Goal: Communication & Community: Ask a question

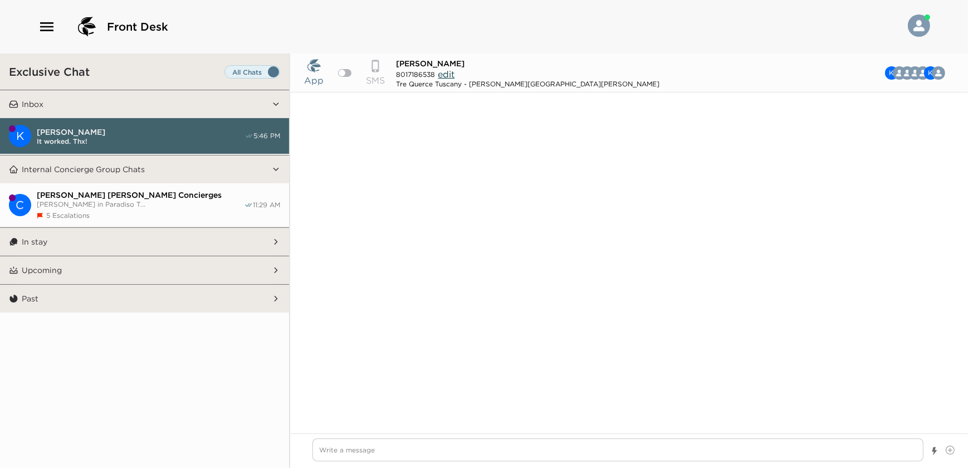
scroll to position [922, 0]
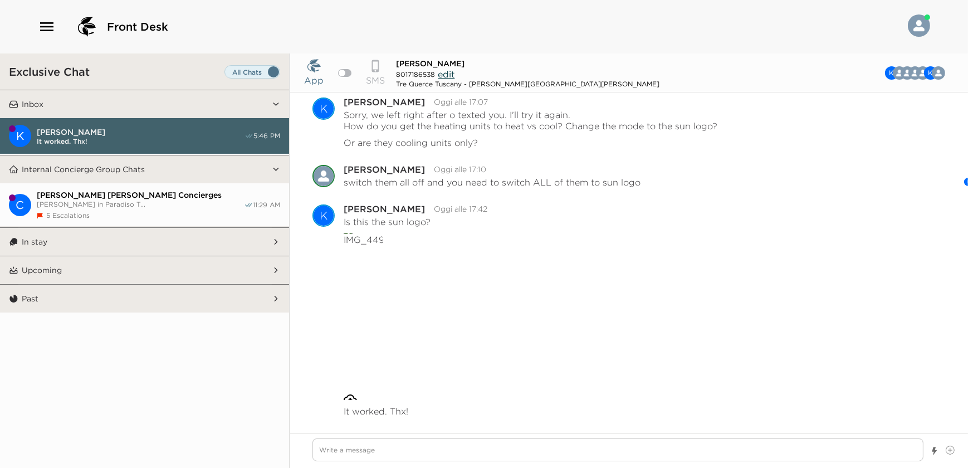
click at [475, 451] on textarea "Write a message" at bounding box center [617, 449] width 611 height 23
type textarea "x"
type textarea "g"
type textarea "x"
type textarea "go"
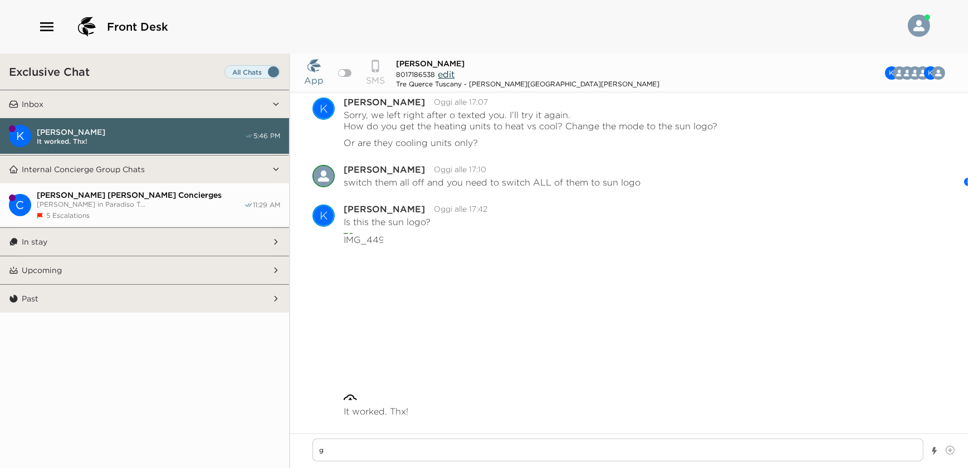
type textarea "x"
type textarea "goo"
type textarea "x"
type textarea "good"
type textarea "x"
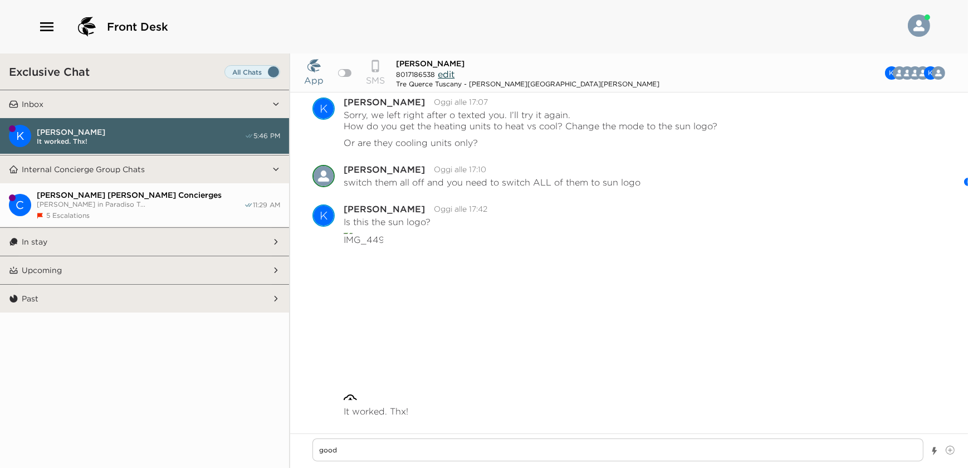
type textarea "good!"
type textarea "x"
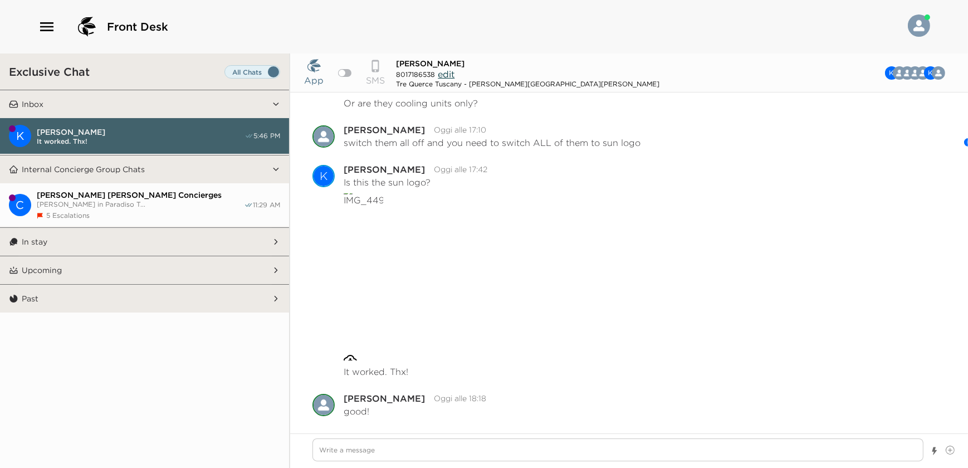
type textarea "x"
type textarea "I"
type textarea "x"
type textarea "I"
type textarea "x"
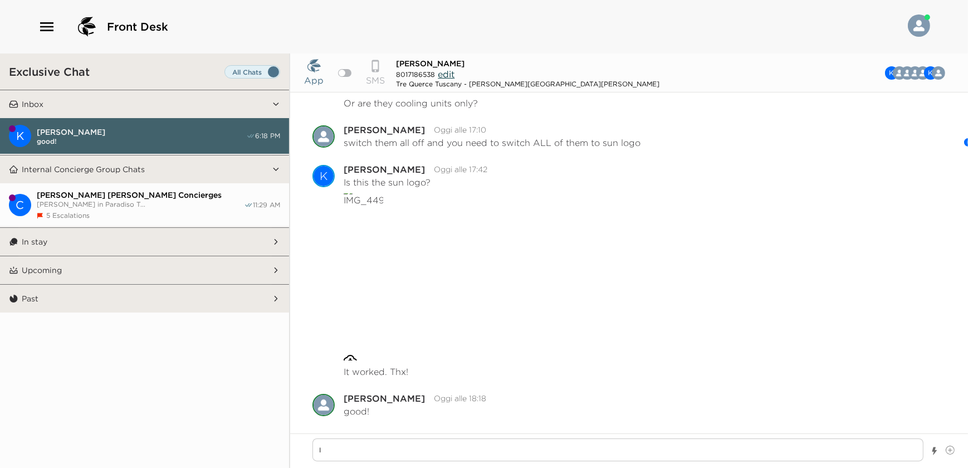
type textarea "I w"
type textarea "x"
type textarea "I wi"
type textarea "x"
type textarea "I wil"
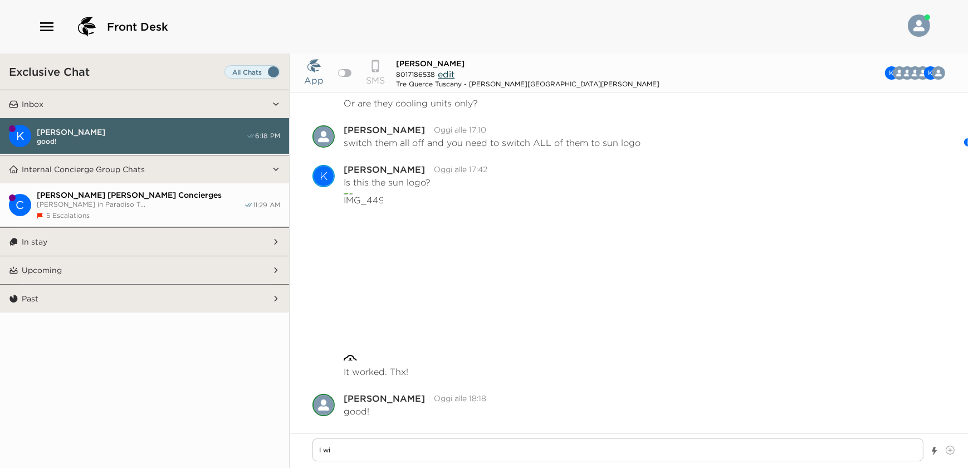
type textarea "x"
type textarea "I will"
type textarea "x"
type textarea "I will"
type textarea "x"
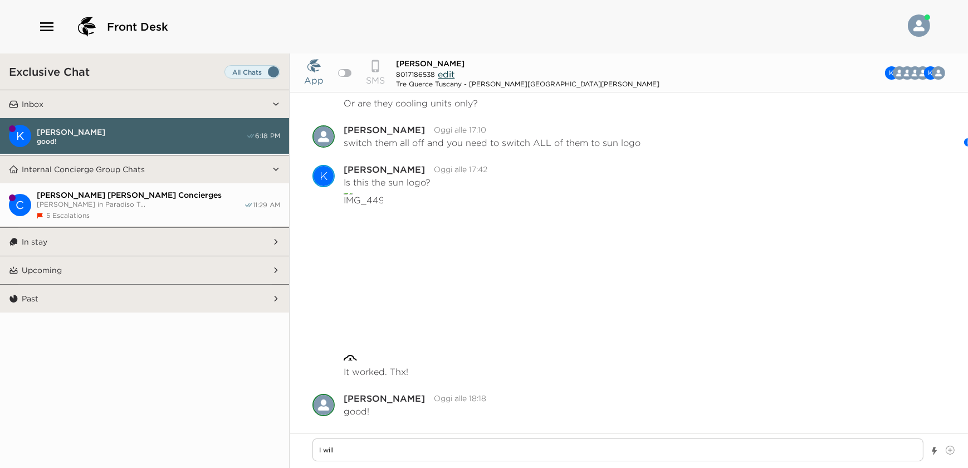
type textarea "I will b"
type textarea "x"
type textarea "I will be"
type textarea "x"
type textarea "I will be"
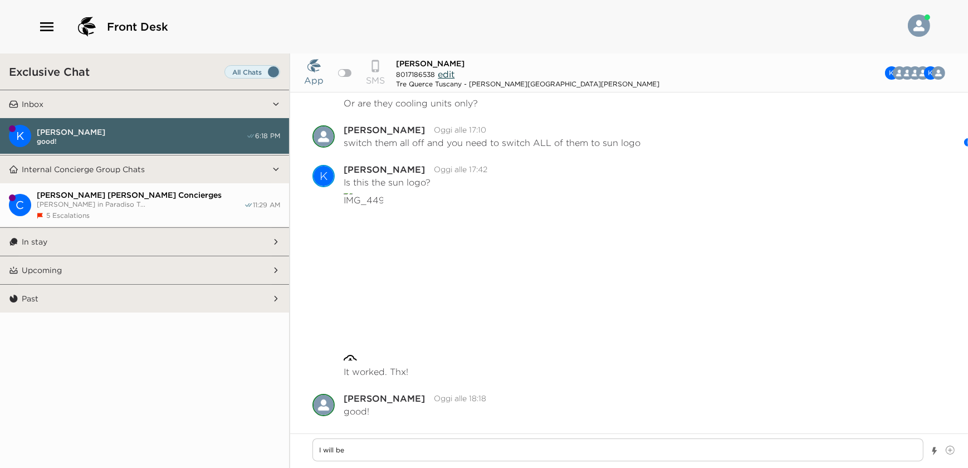
type textarea "x"
type textarea "I will be o"
type textarea "x"
type textarea "I will be of"
type textarea "x"
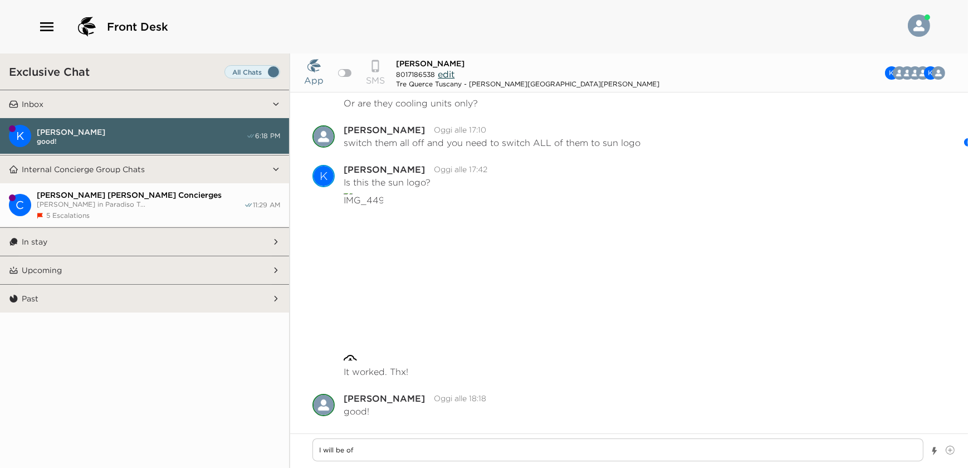
type textarea "I will be off"
type textarea "x"
type textarea "I will be off"
type textarea "x"
type textarea "I will be off f"
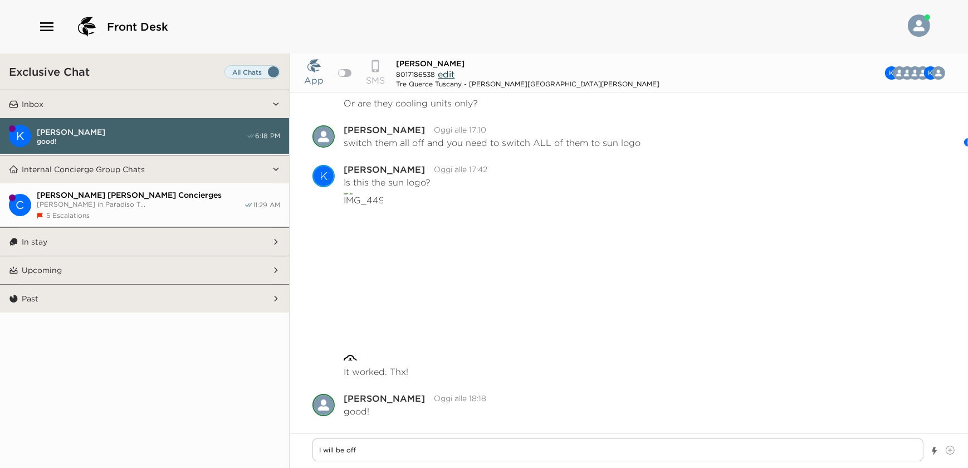
type textarea "x"
type textarea "I will be off fo"
type textarea "x"
type textarea "I will be off for"
type textarea "x"
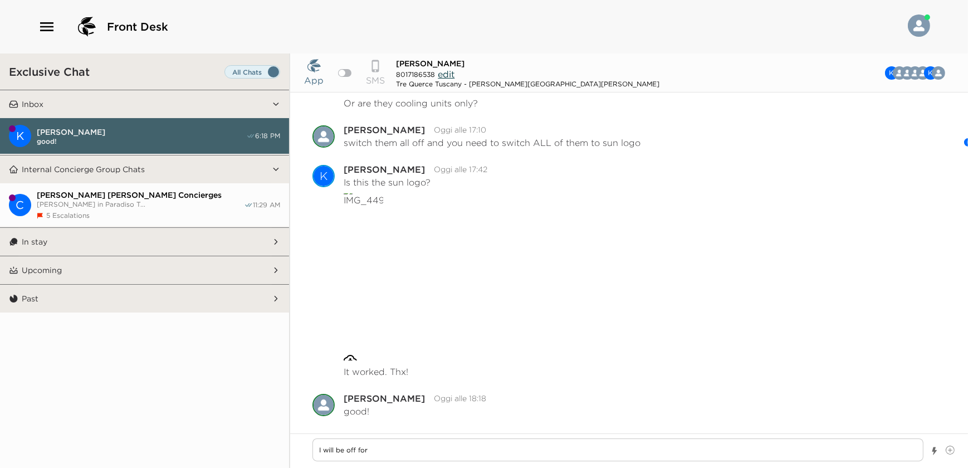
type textarea "I will be off for"
type textarea "x"
type textarea "I will be off for n"
type textarea "x"
type textarea "I will be off for ne"
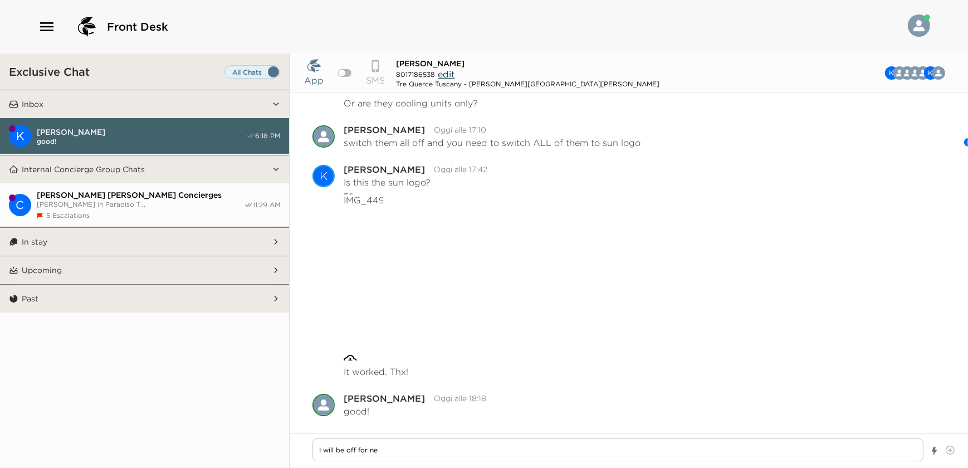
type textarea "x"
type textarea "I will be off for nex"
type textarea "x"
type textarea "I will be off for next"
type textarea "x"
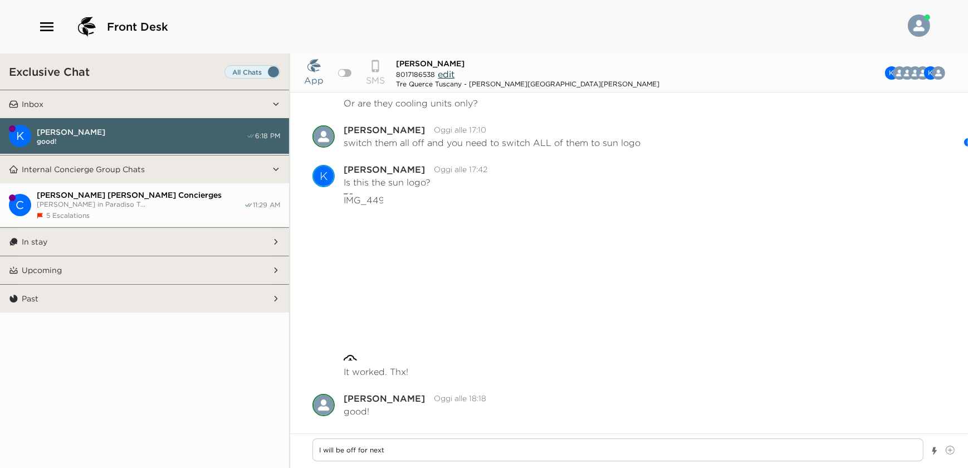
type textarea "I will be off for next"
type textarea "x"
type textarea "I will be off for next c"
type textarea "x"
type textarea "I will be off for next co"
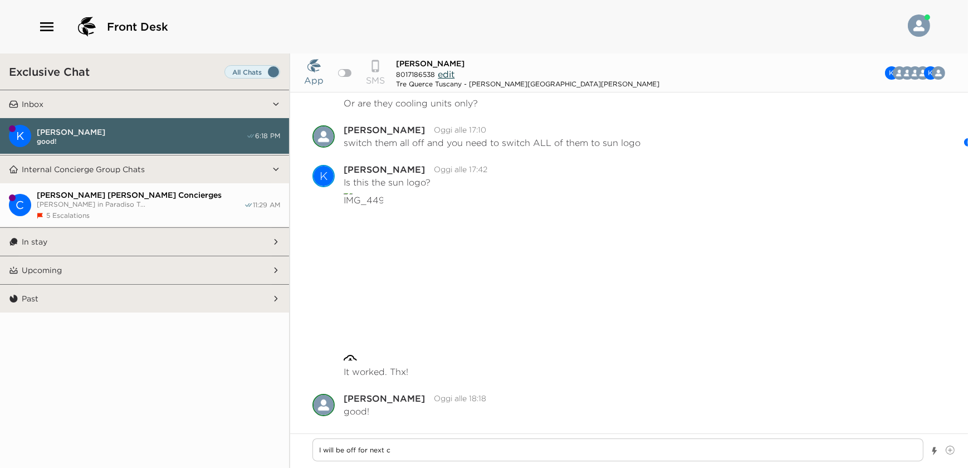
type textarea "x"
type textarea "I will be off for next cop"
type textarea "x"
type textarea "I will be off for next co"
type textarea "x"
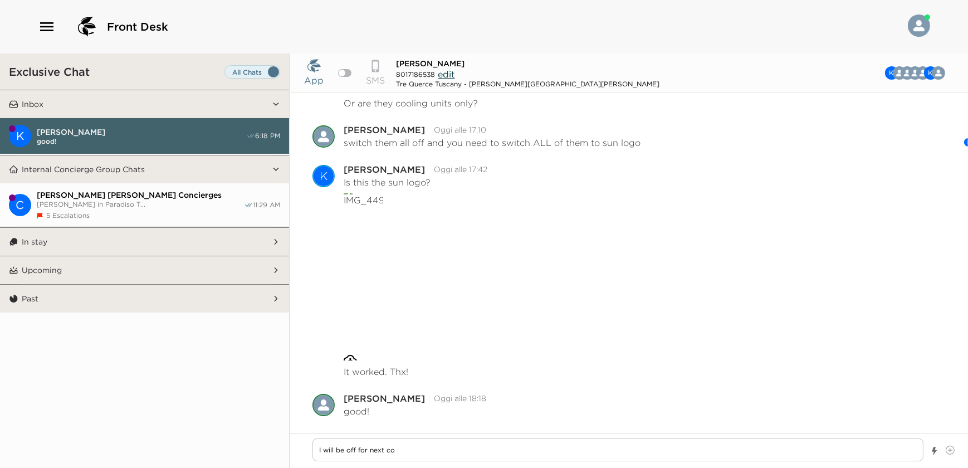
type textarea "I will be off for next cou"
type textarea "x"
type textarea "I will be off for next coup"
type textarea "x"
type textarea "I will be off for next coupl"
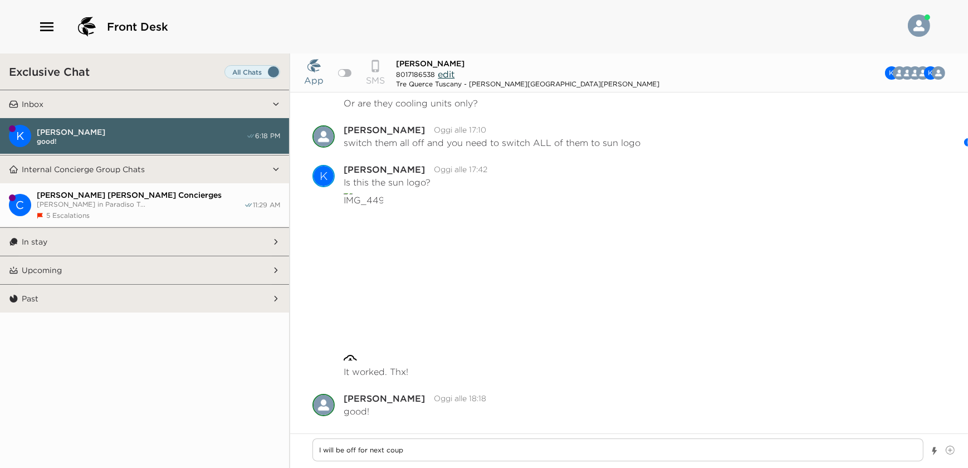
type textarea "x"
type textarea "I will be off for next couple"
type textarea "x"
type textarea "I will be off for next couple"
type textarea "x"
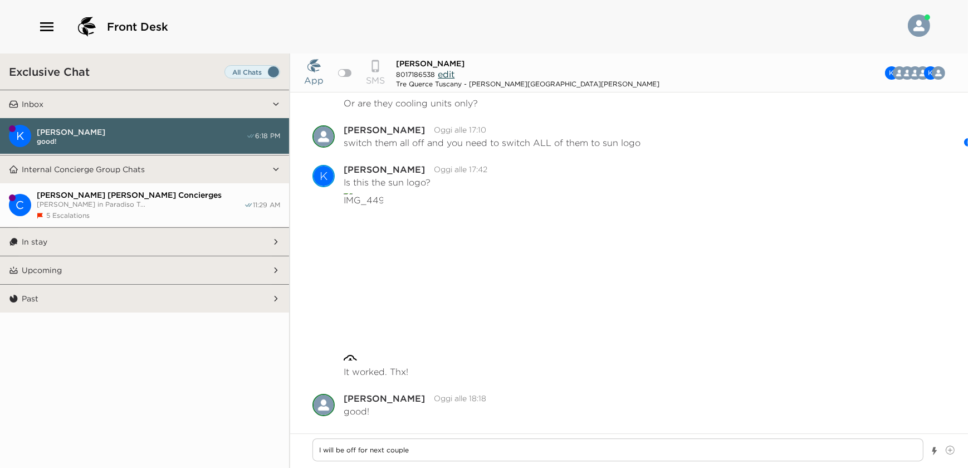
type textarea "I will be off for next couple o"
type textarea "x"
type textarea "I will be off for next couple of"
type textarea "x"
type textarea "I will be off for next couple of"
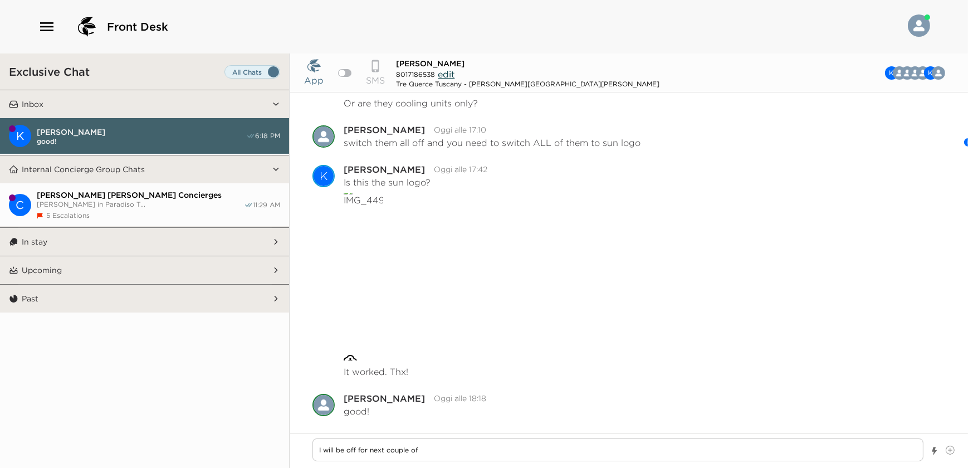
type textarea "x"
type textarea "I will be off for next couple of d"
type textarea "x"
type textarea "I will be off for next couple of da"
type textarea "x"
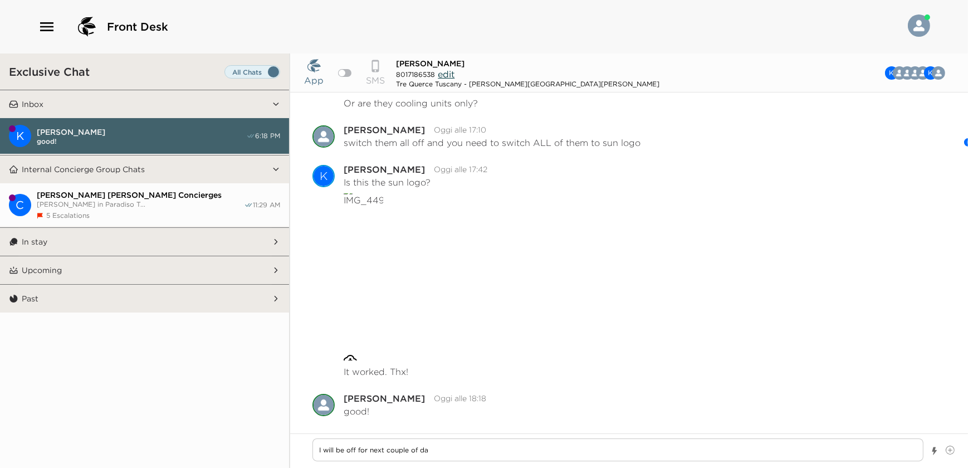
type textarea "I will be off for next couple of day"
type textarea "x"
type textarea "I will be off for next couple of days"
type textarea "x"
type textarea "I will be off for next couple of days,"
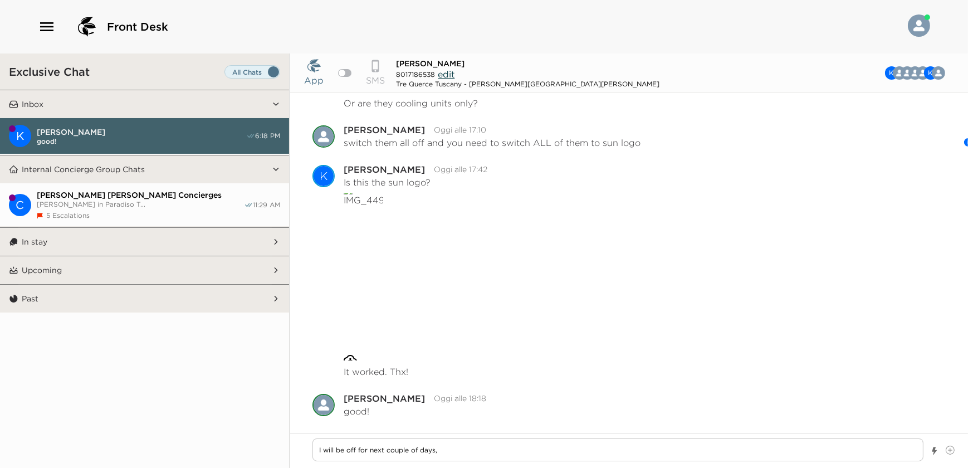
type textarea "x"
type textarea "I will be off for next couple of days,"
type textarea "x"
type textarea "I will be off for next couple of days, b"
type textarea "x"
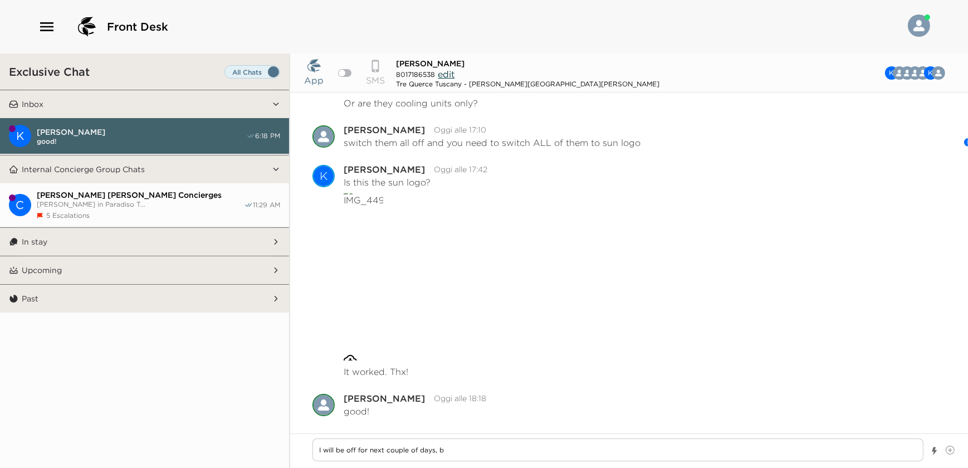
type textarea "I will be off for next couple of days, bu"
type textarea "x"
type textarea "I will be off for next couple of days, but"
type textarea "x"
type textarea "I will be off for next couple of days, but"
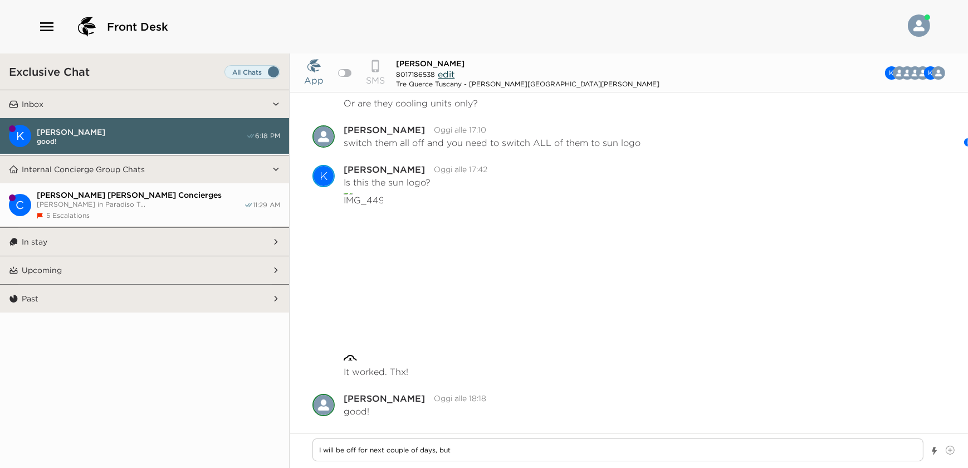
type textarea "x"
type textarea "I will be off for next couple of days, but y"
type textarea "x"
type textarea "I will be off for next couple of days, but yo"
type textarea "x"
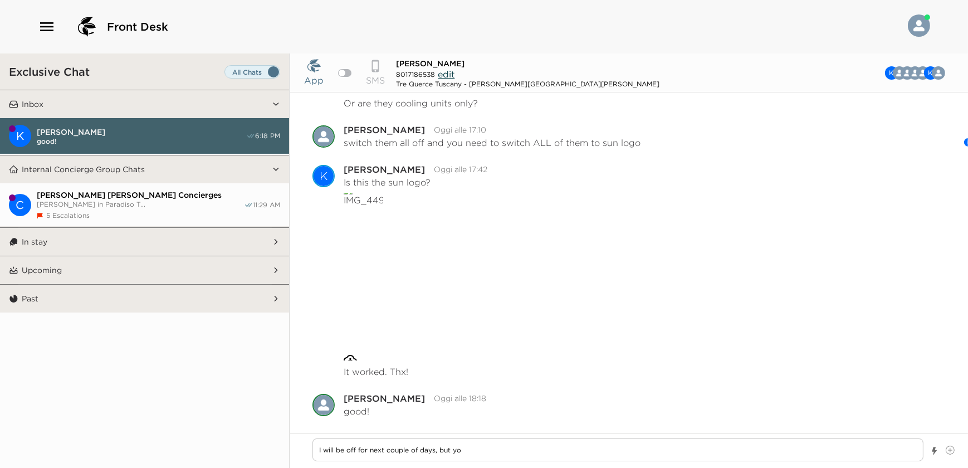
type textarea "I will be off for next couple of days, but you"
type textarea "x"
type textarea "I will be off for next couple of days, but you"
type textarea "x"
type textarea "I will be off for next couple of days, but you c"
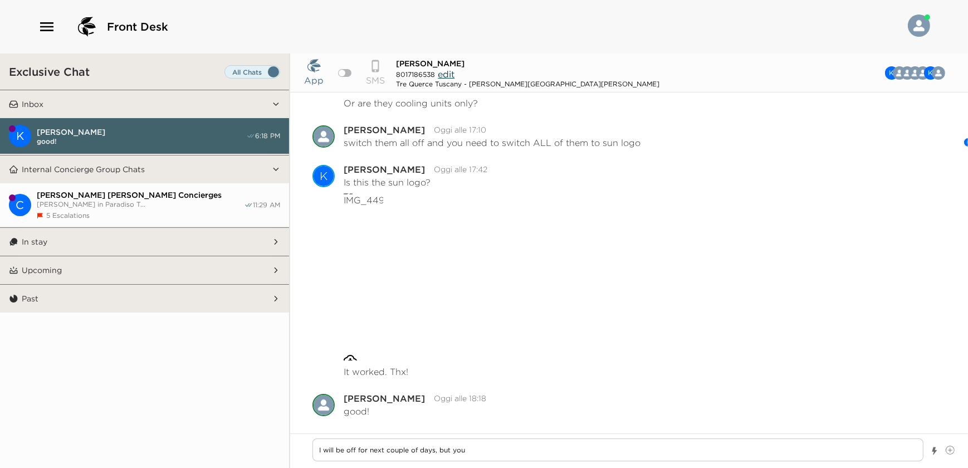
type textarea "x"
type textarea "I will be off for next couple of days, but you ca"
type textarea "x"
type textarea "I will be off for next couple of days, but you can"
type textarea "x"
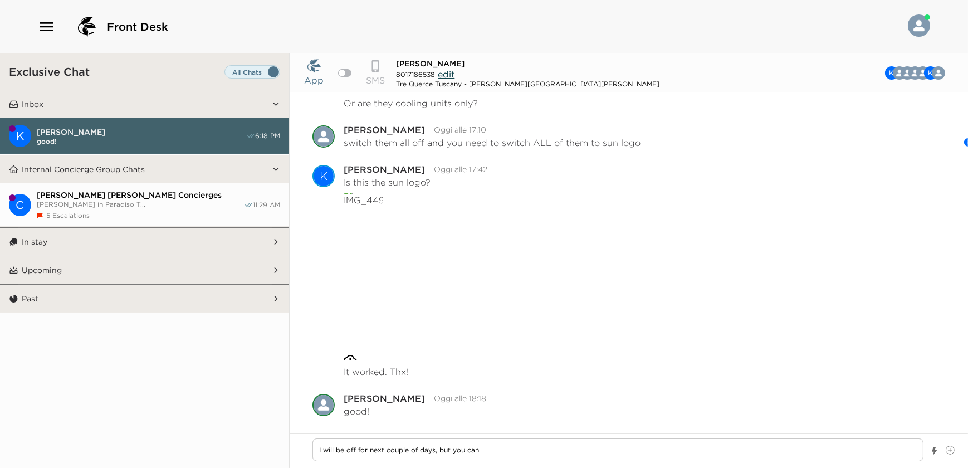
type textarea "I will be off for next couple of days, but you can"
type textarea "x"
type textarea "I will be off for next couple of days, but you can k"
type textarea "x"
type textarea "I will be off for next couple of days, but you can ke"
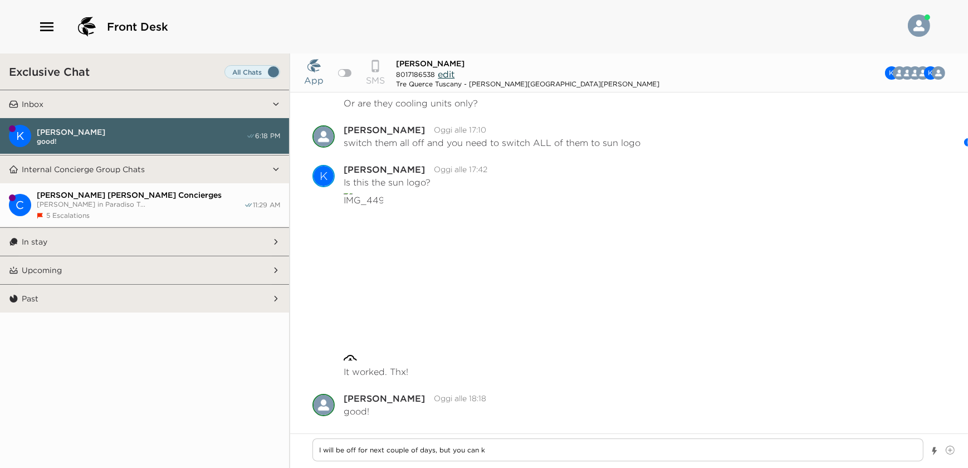
type textarea "x"
type textarea "I will be off for next couple of days, but you can [PERSON_NAME]"
type textarea "x"
type textarea "I will be off for next couple of days, but you can keep"
type textarea "x"
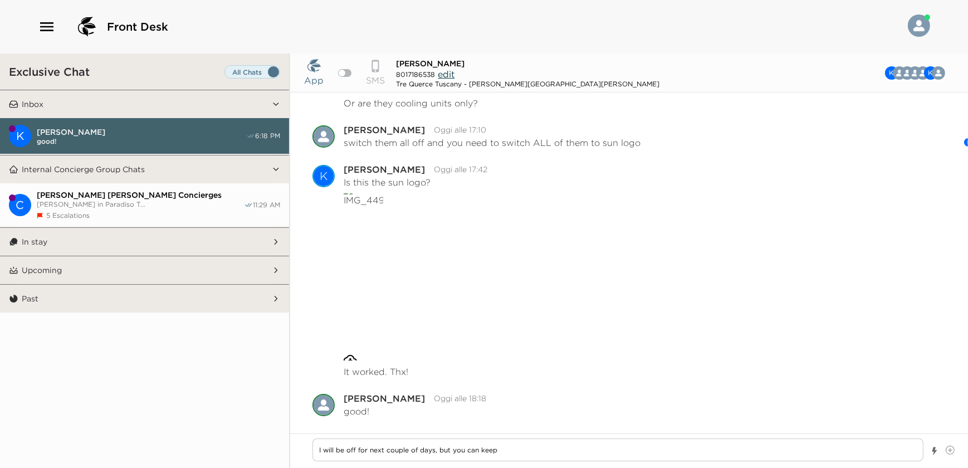
type textarea "I will be off for next couple of days, but you can keep"
type textarea "x"
type textarea "I will be off for next couple of days, but you can keep w"
type textarea "x"
type textarea "I will be off for next couple of days, but you can keep wr"
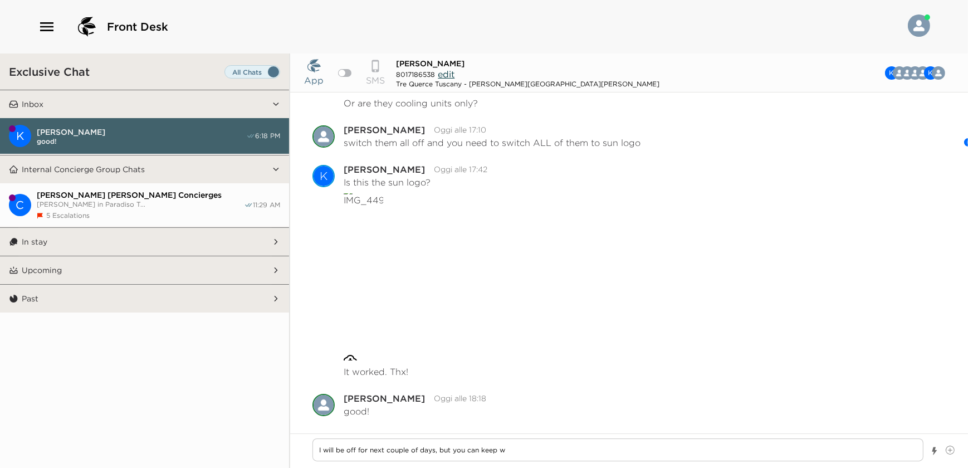
type textarea "x"
type textarea "I will be off for next couple of days, but you can keep wri"
type textarea "x"
type textarea "I will be off for next couple of days, but you can keep writ"
type textarea "x"
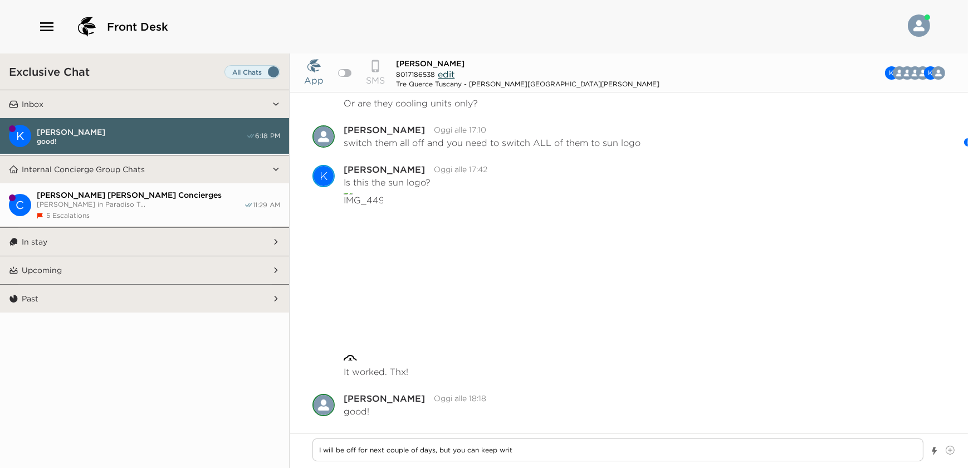
type textarea "I will be off for next couple of days, but you can keep writi"
type textarea "x"
type textarea "I will be off for next couple of days, but you can keep writin"
type textarea "x"
type textarea "I will be off for next couple of days, but you can keep writing"
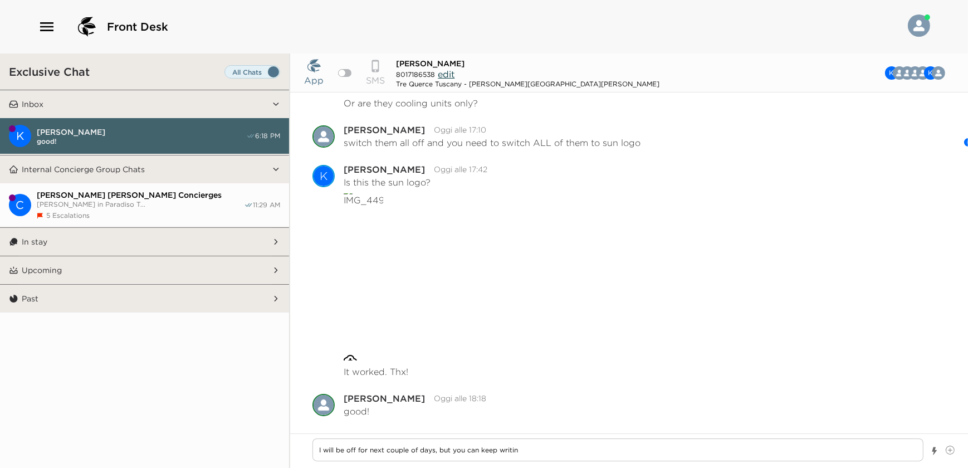
type textarea "x"
type textarea "I will be off for next couple of days, but you can keep writing"
type textarea "x"
type textarea "I will be off for next couple of days, but you can keep writing i"
type textarea "x"
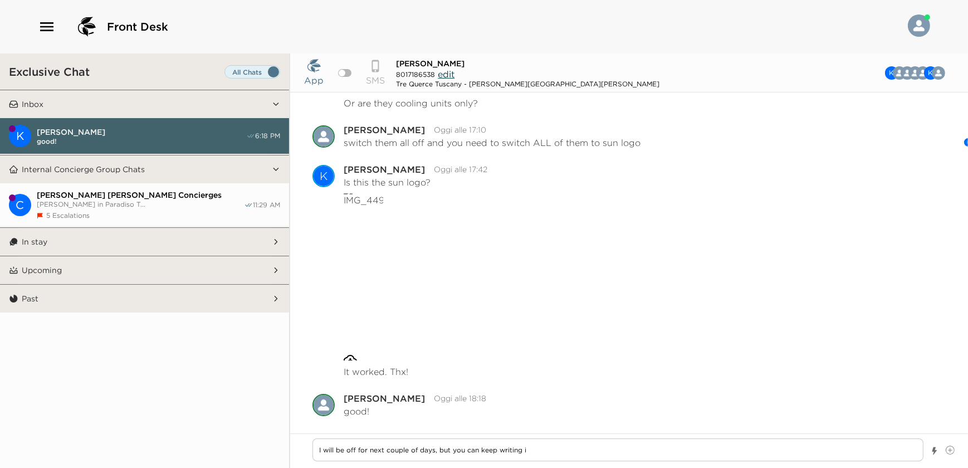
type textarea "I will be off for next couple of days, but you can keep writing in"
type textarea "x"
type textarea "I will be off for next couple of days, but you can keep writing in"
type textarea "x"
type textarea "I will be off for next couple of days, but you can keep writing in t"
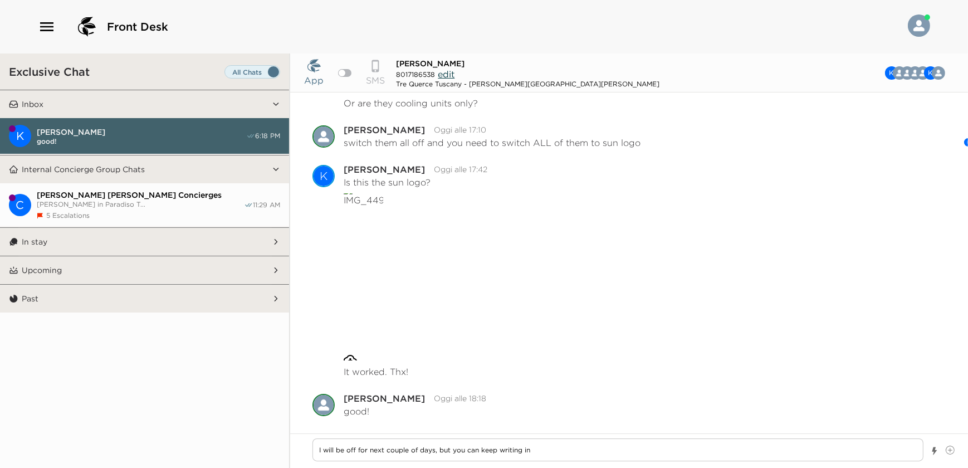
type textarea "x"
type textarea "I will be off for next couple of days, but you can keep writing in th"
type textarea "x"
type textarea "I will be off for next couple of days, but you can keep writing in the"
type textarea "x"
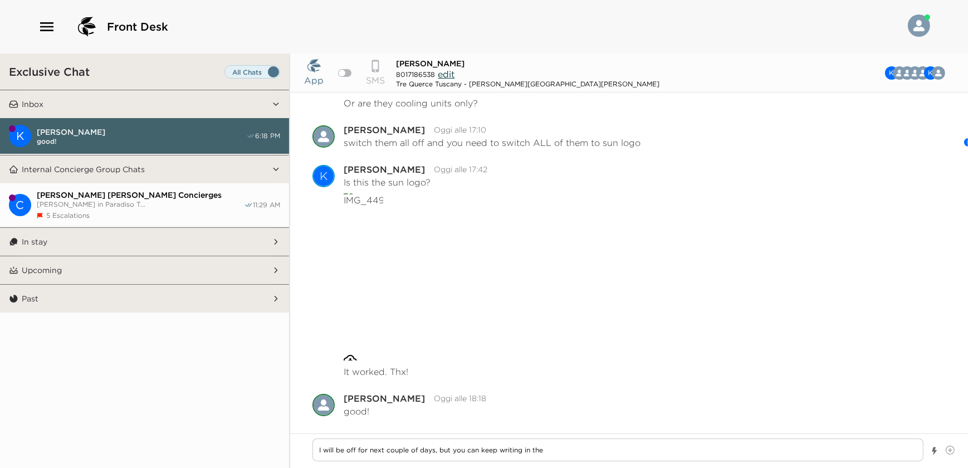
type textarea "I will be off for next couple of days, but you can keep writing in the"
type textarea "x"
type textarea "I will be off for next couple of days, but you can keep writing in the C"
type textarea "x"
type textarea "I will be off for next couple of days, but you can keep writing in the Ch"
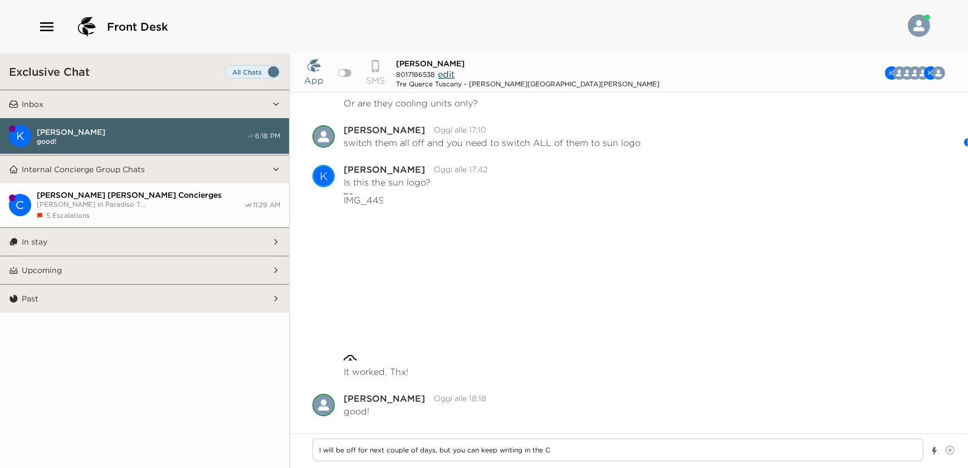
type textarea "x"
type textarea "I will be off for next couple of days, but you can keep writing in the Cha"
type textarea "x"
type textarea "I will be off for next couple of days, but you can keep writing in the Chat"
type textarea "x"
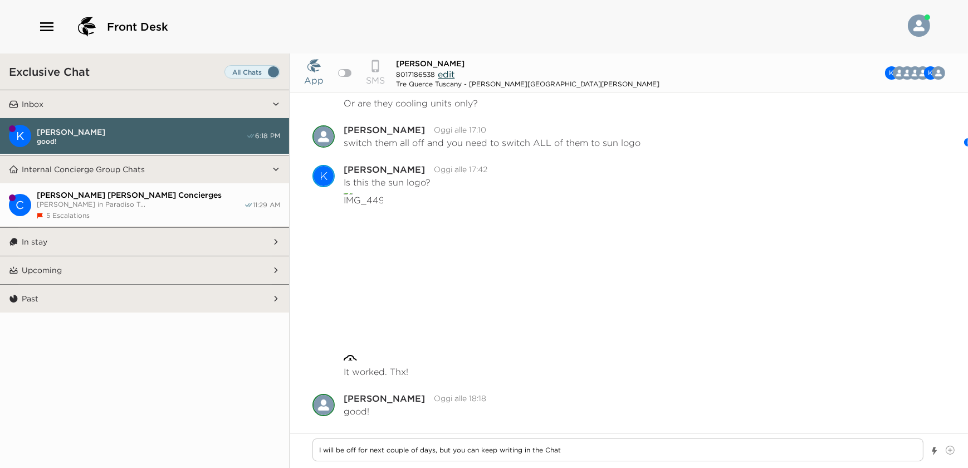
type textarea "I will be off for next couple of days, but you can keep writing in the Chat:"
type textarea "x"
type textarea "I will be off for next couple of days, but you can keep writing in the Chat:"
type textarea "x"
type textarea "I will be off for next couple of days, but you can keep writing in the Chat: m"
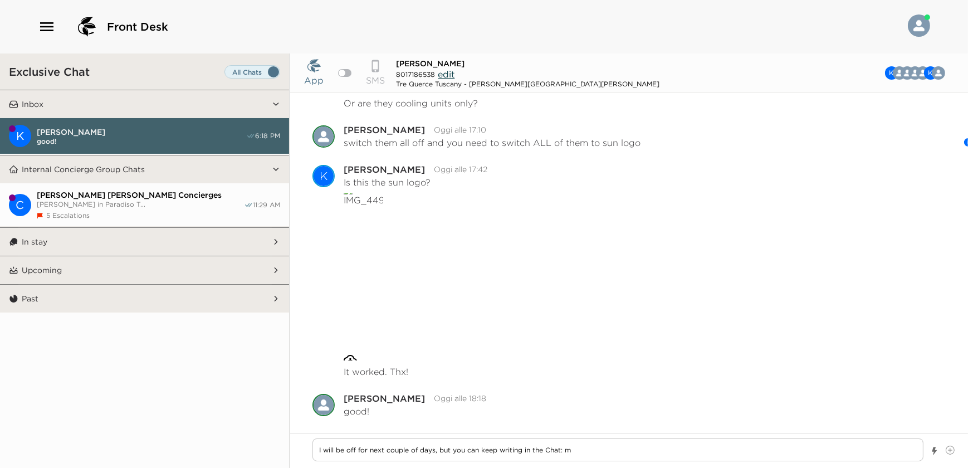
type textarea "x"
type textarea "I will be off for next couple of days, but you can keep writing in the Chat: my"
type textarea "x"
type textarea "I will be off for next couple of days, but you can keep writing in the Chat: my"
type textarea "x"
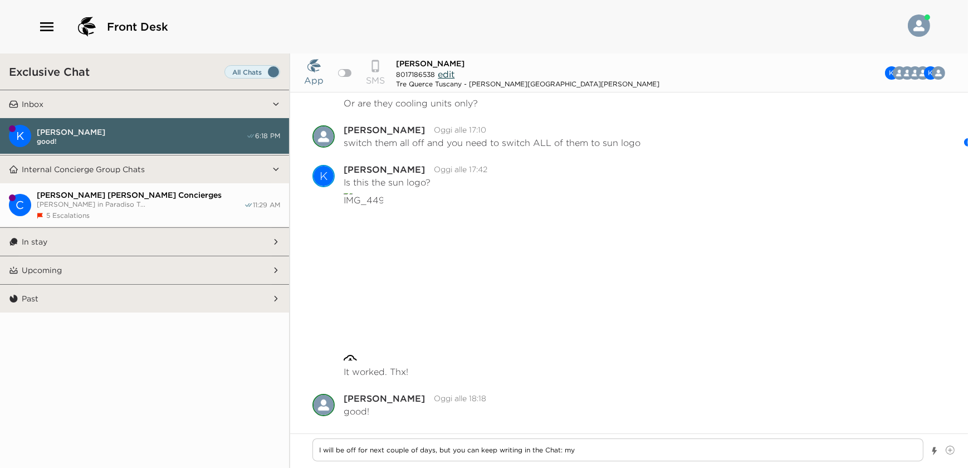
type textarea "I will be off for next couple of days, but you can keep writing in the Chat: my…"
type textarea "x"
type textarea "I will be off for next couple of days, but you can keep writing in the Chat: my…"
type textarea "x"
type textarea "I will be off for next couple of days, but you can keep writing in the Chat: my…"
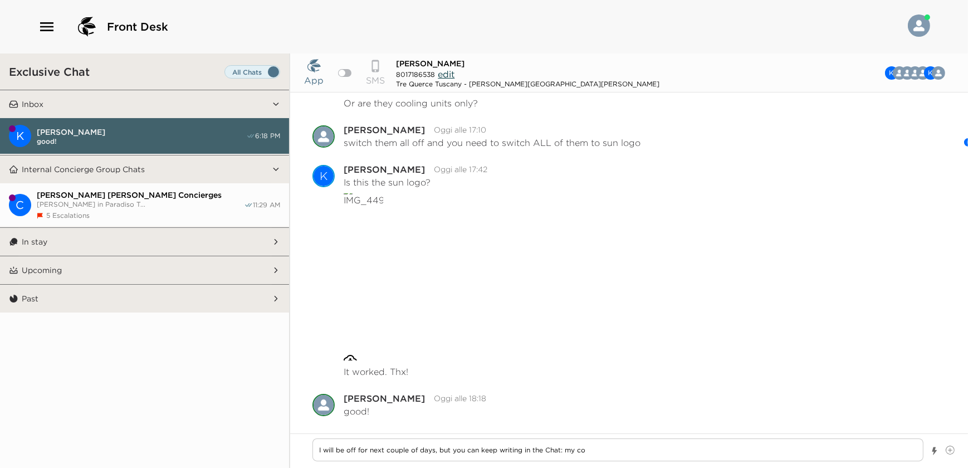
type textarea "x"
type textarea "I will be off for next couple of days, but you can keep writing in the Chat: my…"
type textarea "x"
type textarea "I will be off for next couple of days, but you can keep writing in the Chat: my…"
type textarea "x"
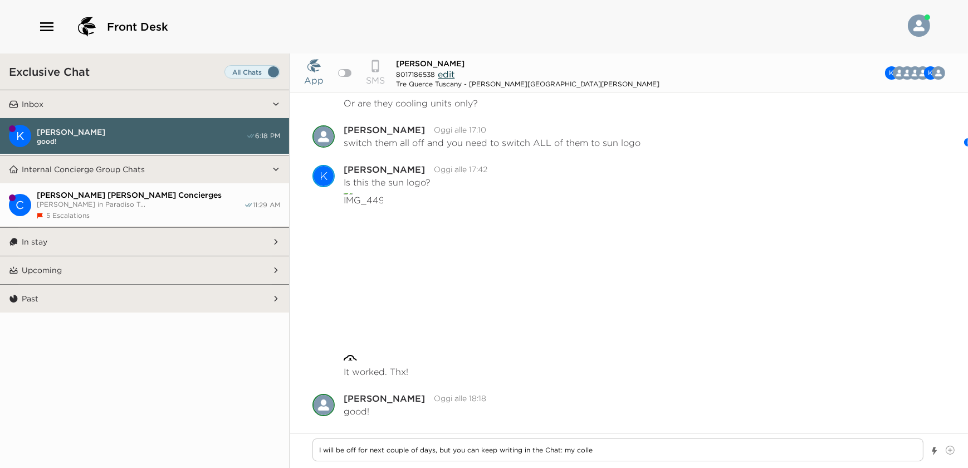
type textarea "I will be off for next couple of days, but you can keep writing in the Chat: my…"
type textarea "x"
type textarea "I will be off for next couple of days, but you can keep writing in the Chat: my…"
type textarea "x"
type textarea "I will be off for next couple of days, but you can keep writing in the Chat: my…"
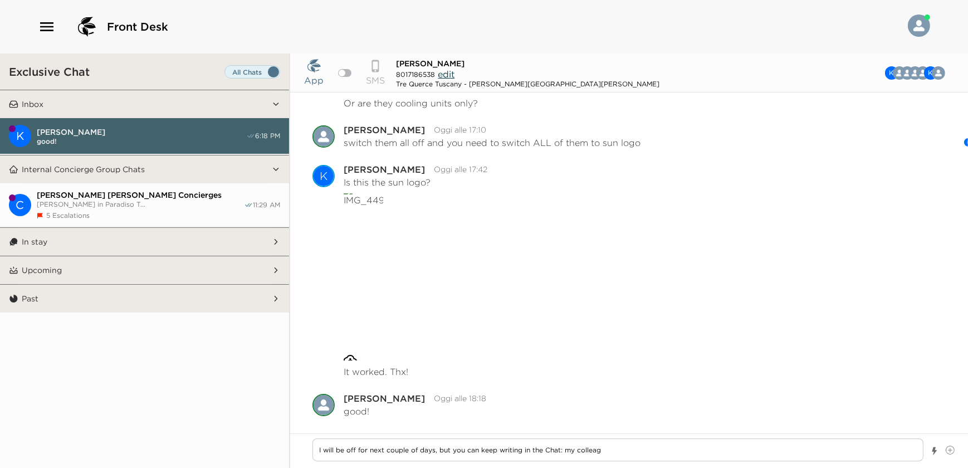
type textarea "x"
type textarea "I will be off for next couple of days, but you can keep writing in the Chat: my…"
type textarea "x"
type textarea "I will be off for next couple of days, but you can keep writing in the Chat: my…"
type textarea "x"
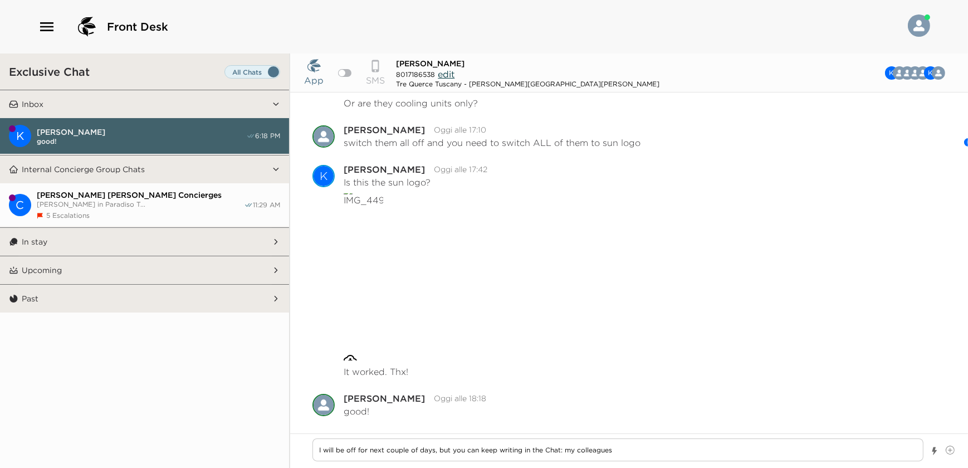
type textarea "I will be off for next couple of days, but you can keep writing in the Chat: my…"
type textarea "x"
type textarea "I will be off for next couple of days, but you can keep writing in the Chat: my…"
click at [636, 450] on textarea "I will be off for next couple of days, but you can keep writing in the Chat: my…" at bounding box center [617, 449] width 611 height 23
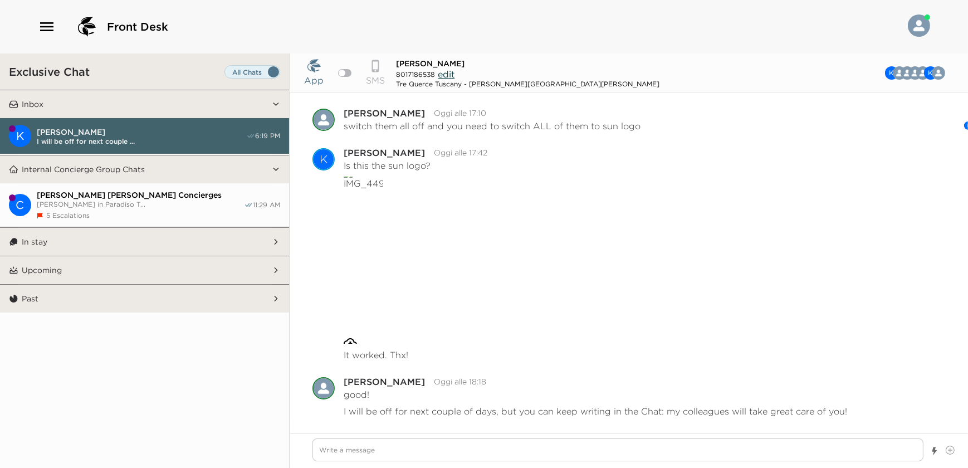
click at [678, 449] on textarea "Write a message" at bounding box center [617, 449] width 611 height 23
